Goal: Use online tool/utility: Utilize a website feature to perform a specific function

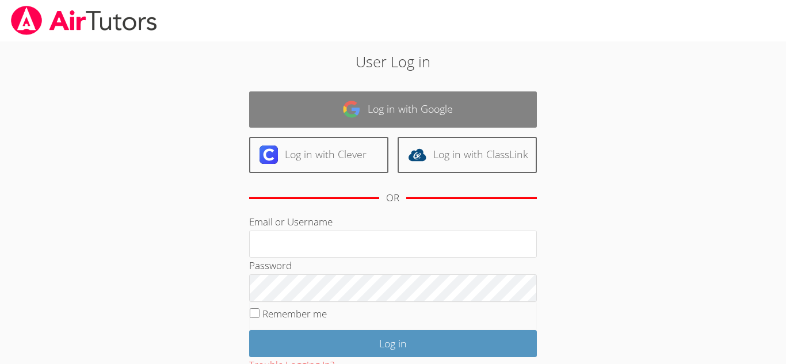
click at [288, 121] on link "Log in with Google" at bounding box center [393, 110] width 288 height 36
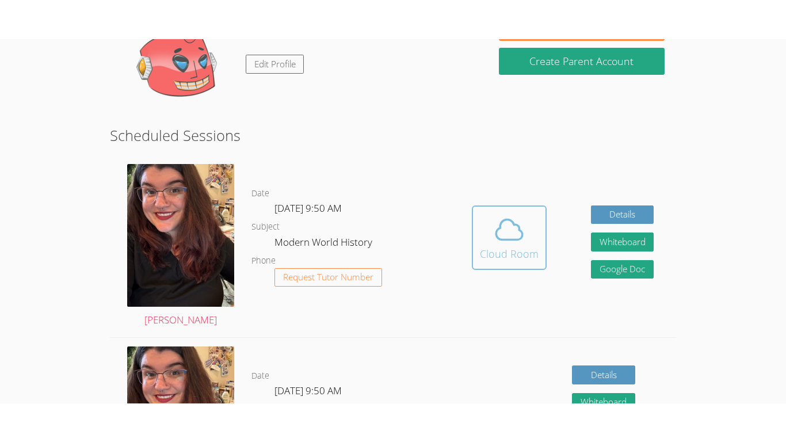
scroll to position [215, 0]
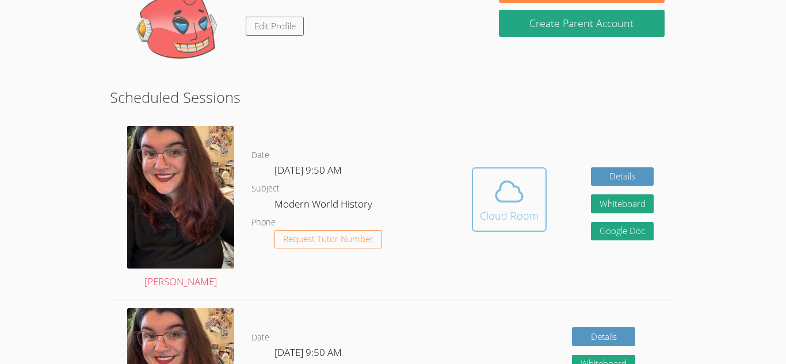
click at [505, 208] on div "Cloud Room" at bounding box center [509, 216] width 59 height 16
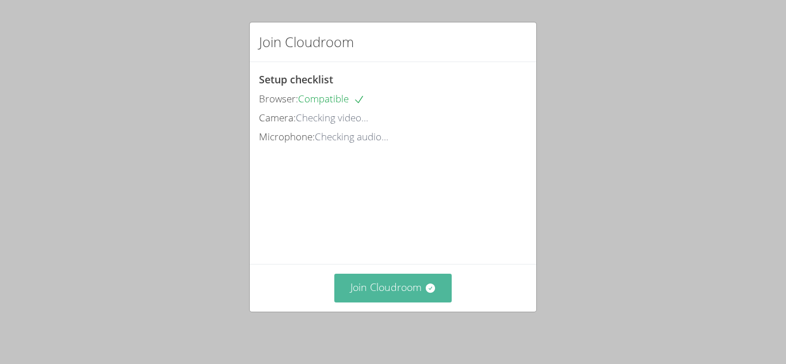
click at [383, 277] on button "Join Cloudroom" at bounding box center [393, 288] width 118 height 28
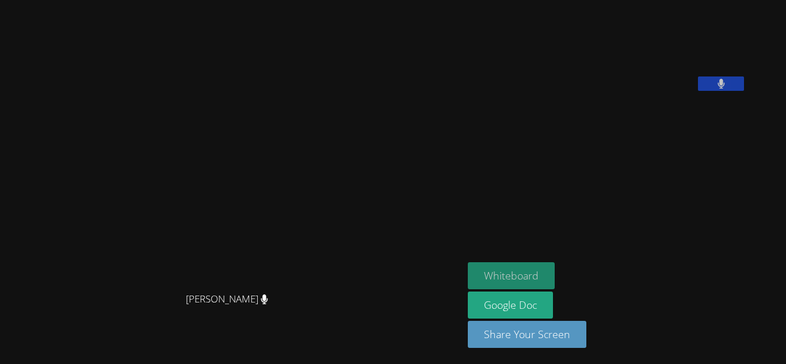
click at [555, 265] on button "Whiteboard" at bounding box center [511, 275] width 87 height 27
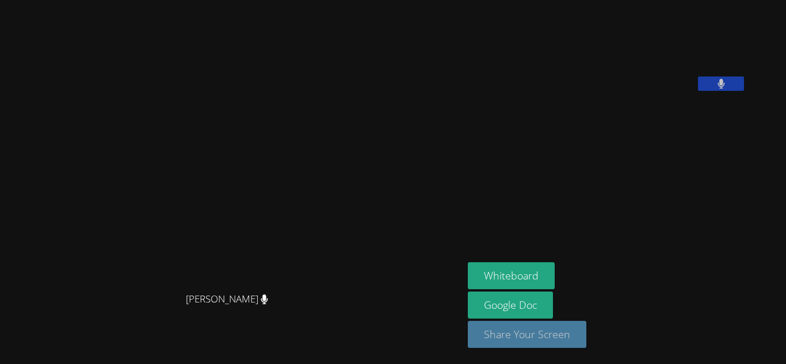
click at [587, 325] on button "Share Your Screen" at bounding box center [527, 334] width 119 height 27
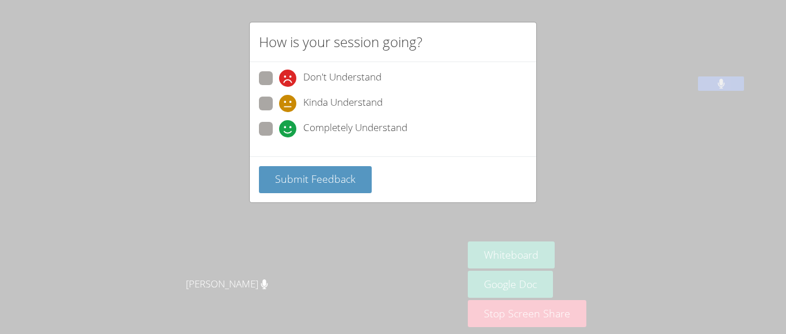
click at [317, 134] on span "Completely Understand" at bounding box center [355, 128] width 104 height 17
click at [289, 132] on input "Completely Understand" at bounding box center [284, 127] width 10 height 10
radio input "true"
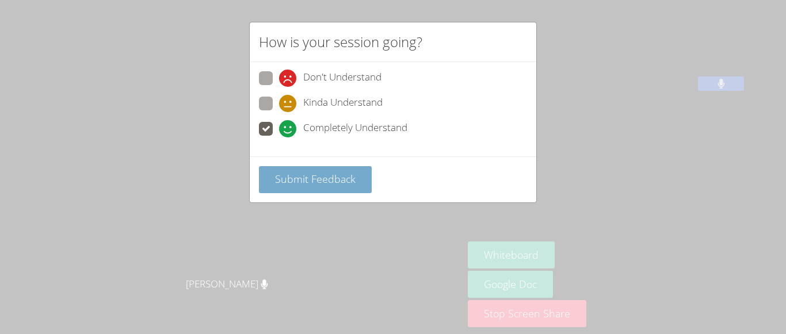
click at [326, 181] on span "Submit Feedback" at bounding box center [315, 179] width 81 height 14
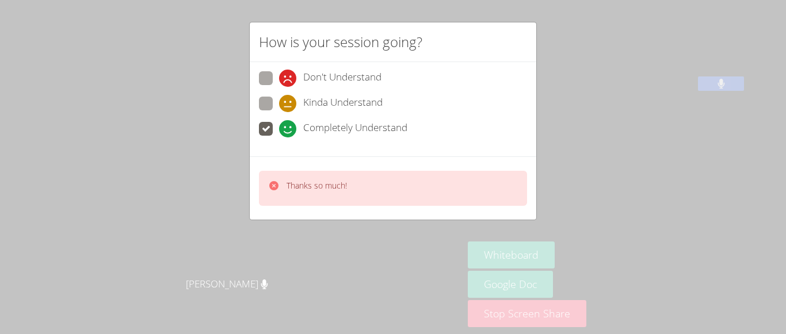
click at [297, 220] on div "How is your session going? Don't Understand Kinda Understand Completely Underst…" at bounding box center [393, 121] width 288 height 199
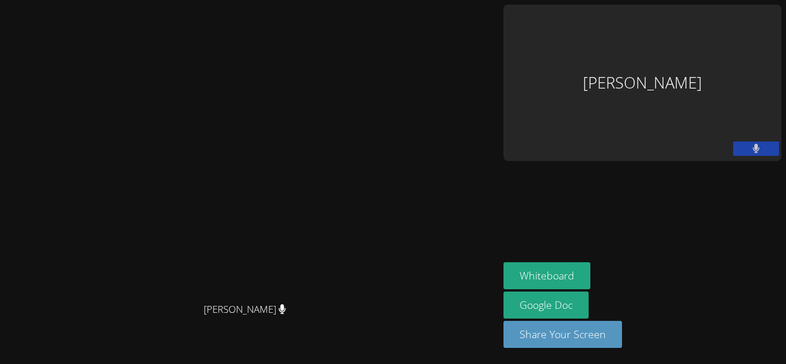
click at [765, 279] on div "Whiteboard Google Doc Share Your Screen" at bounding box center [643, 309] width 278 height 95
click at [622, 340] on button "Share Your Screen" at bounding box center [563, 334] width 119 height 27
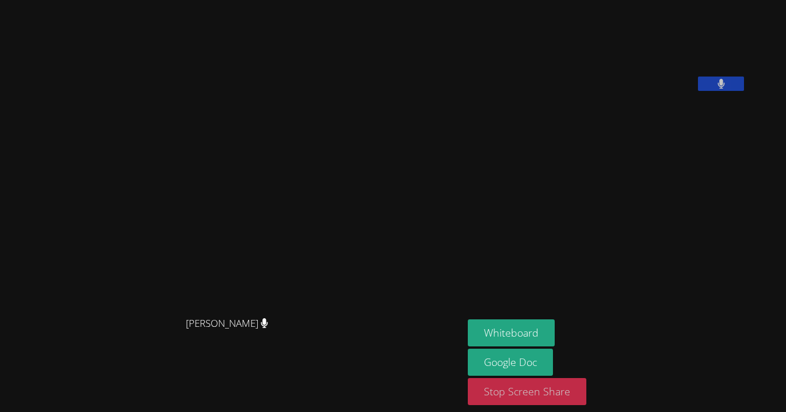
click at [572, 364] on html "[PERSON_NAME] [PERSON_NAME] Whiteboard Google Doc Stop Screen Share" at bounding box center [393, 206] width 786 height 412
